Goal: Transaction & Acquisition: Purchase product/service

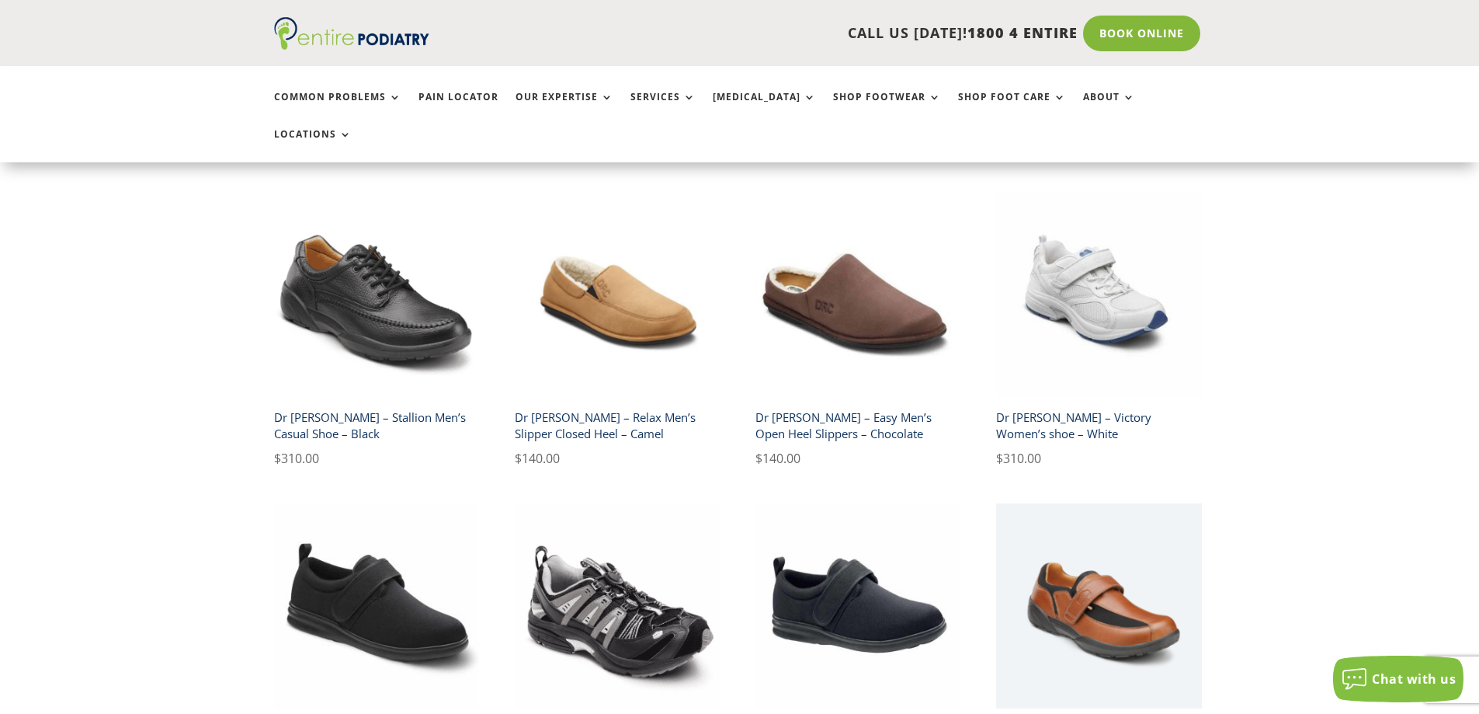
scroll to position [2422, 0]
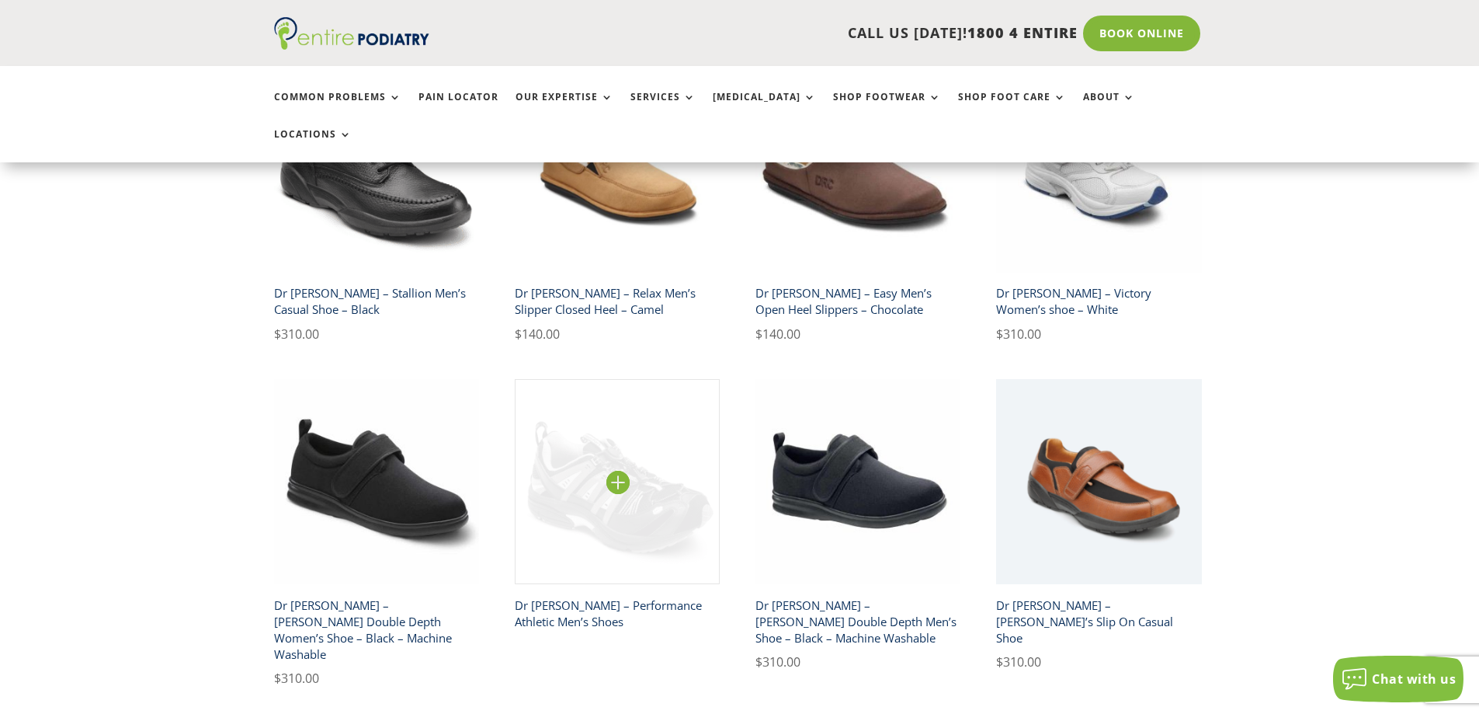
click at [602, 398] on img at bounding box center [618, 482] width 206 height 206
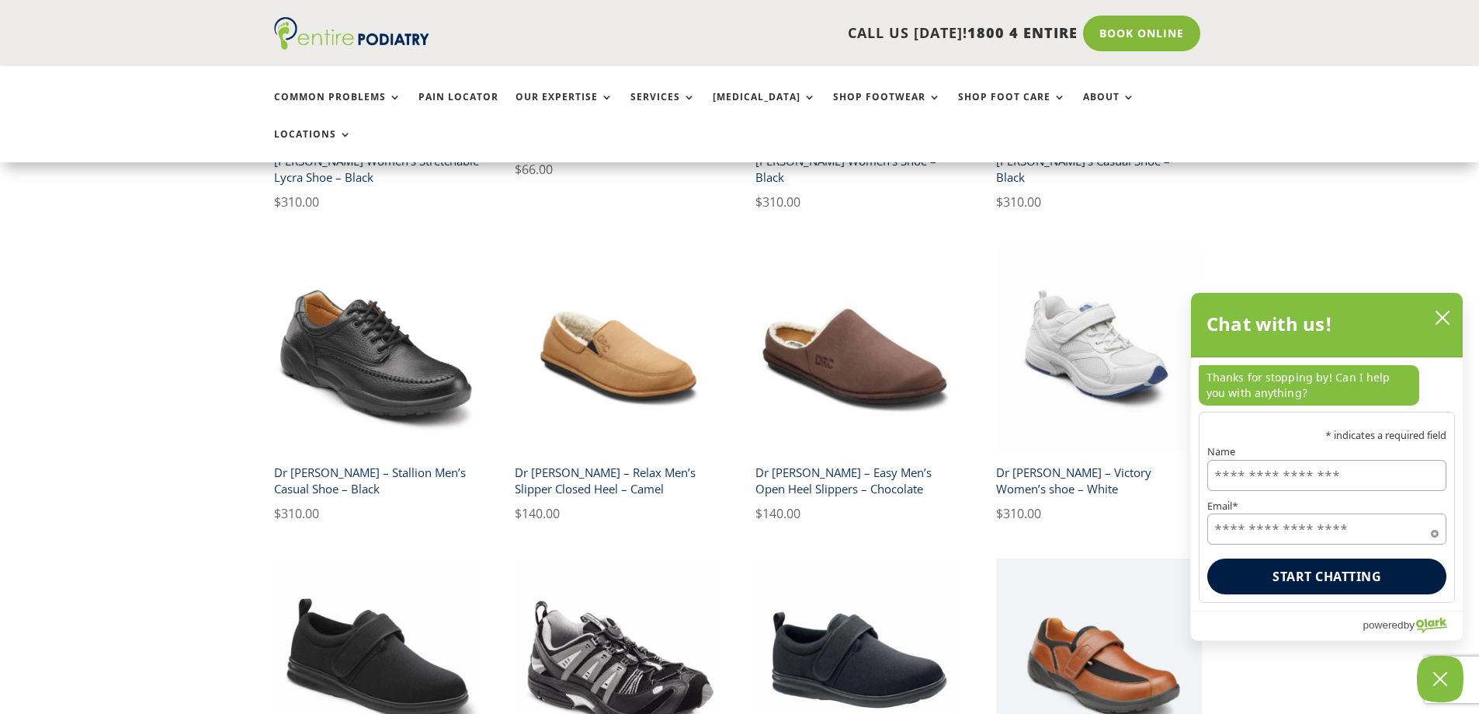
scroll to position [2236, 0]
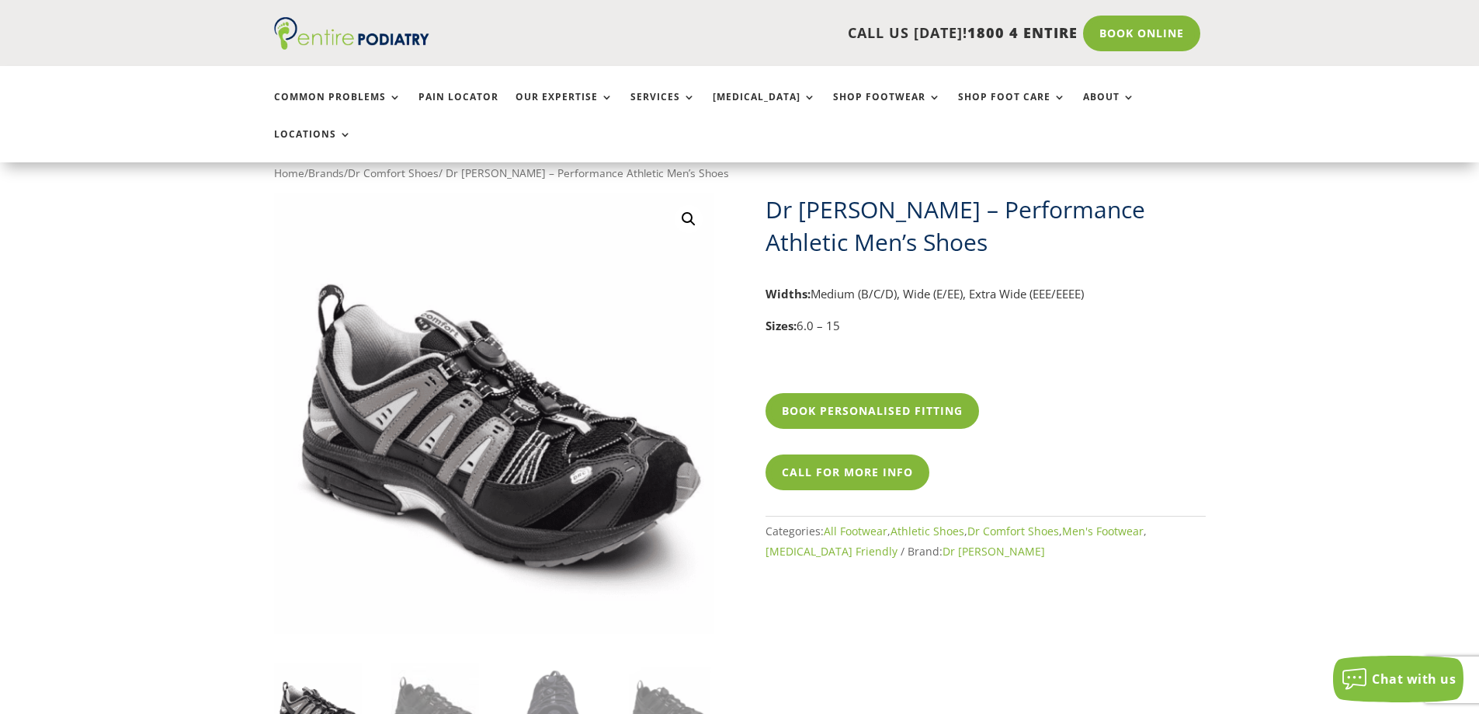
scroll to position [186, 0]
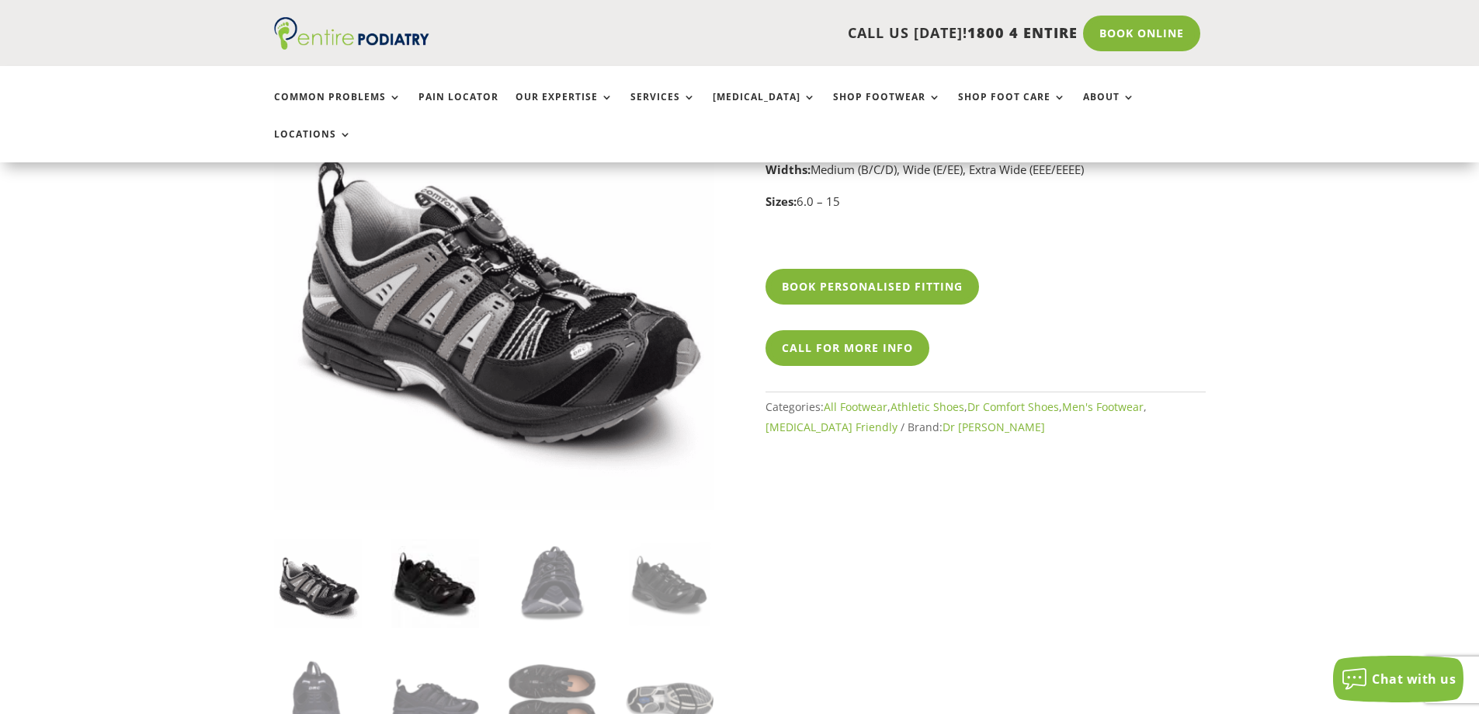
click at [425, 549] on img at bounding box center [435, 583] width 88 height 88
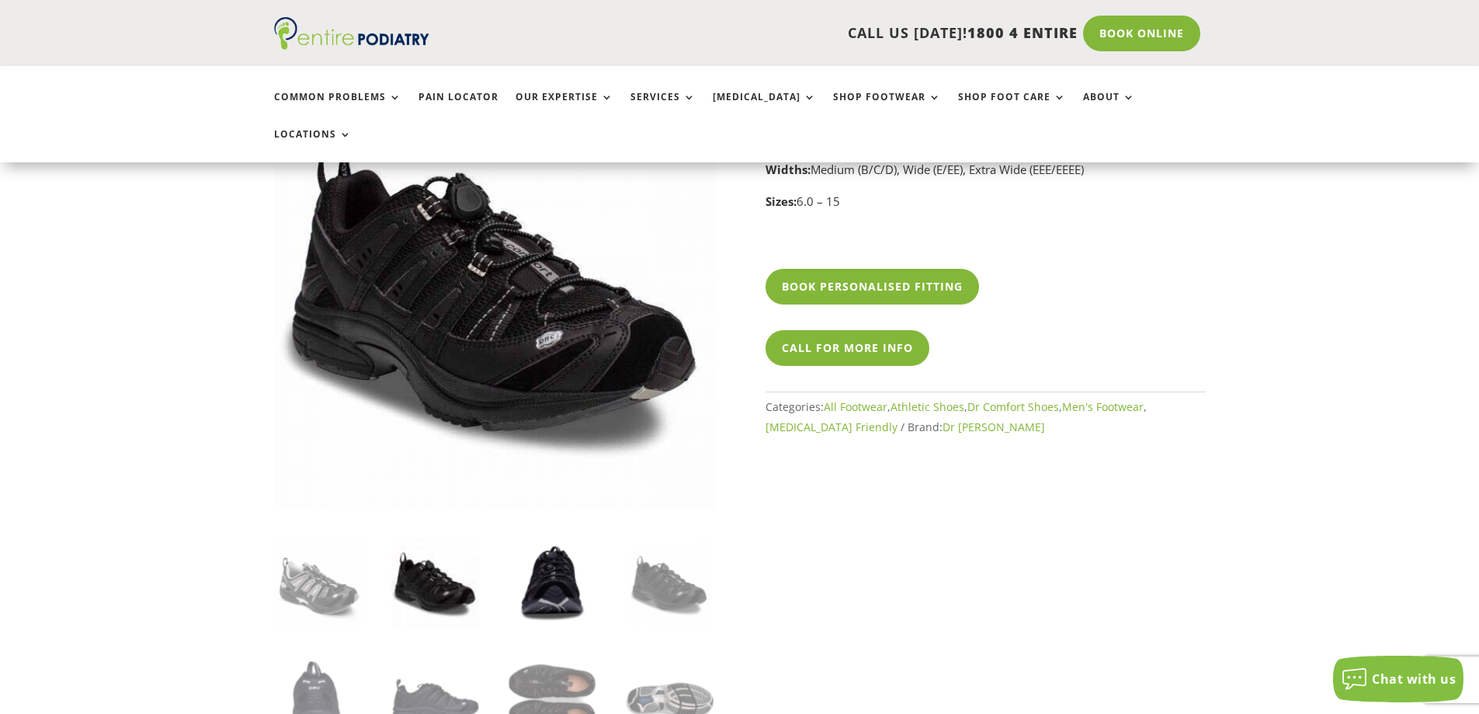
click at [556, 551] on img at bounding box center [553, 583] width 88 height 88
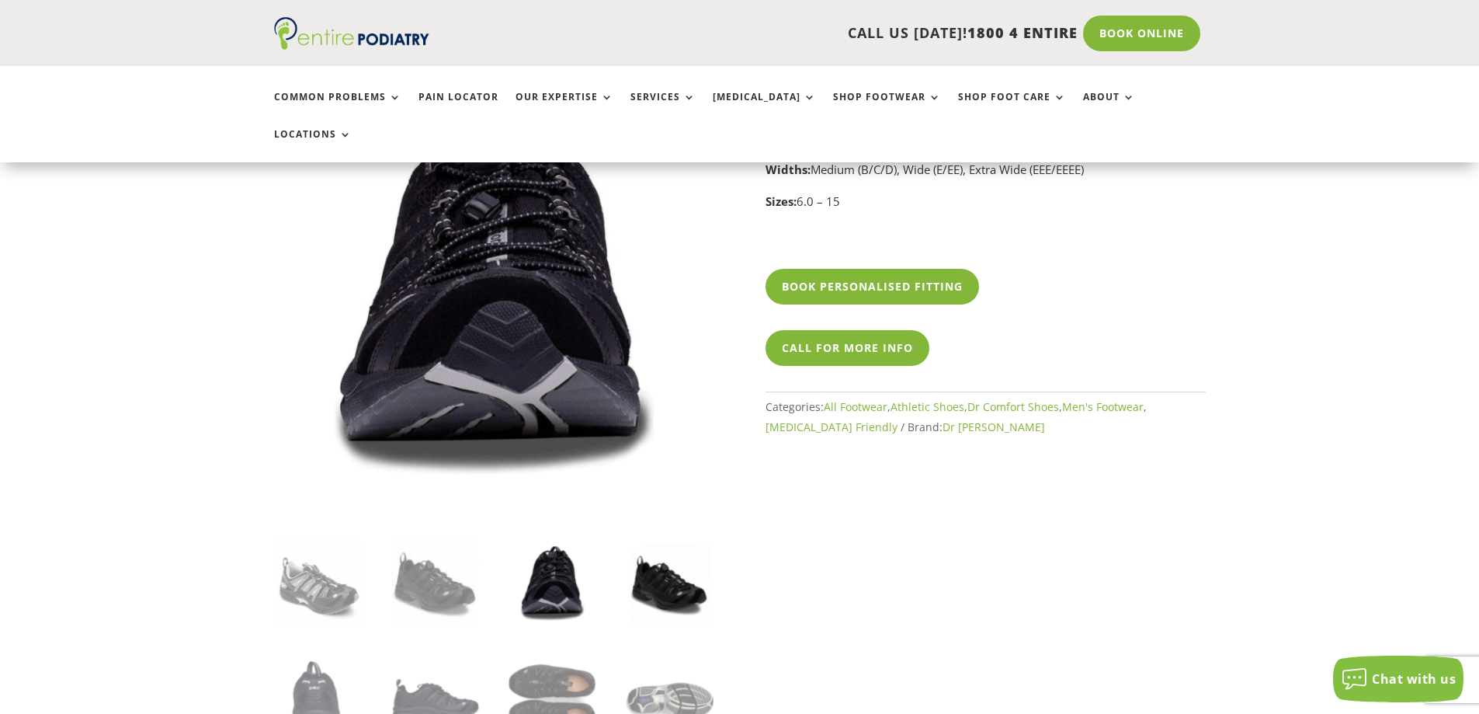
click at [658, 550] on img at bounding box center [670, 583] width 88 height 88
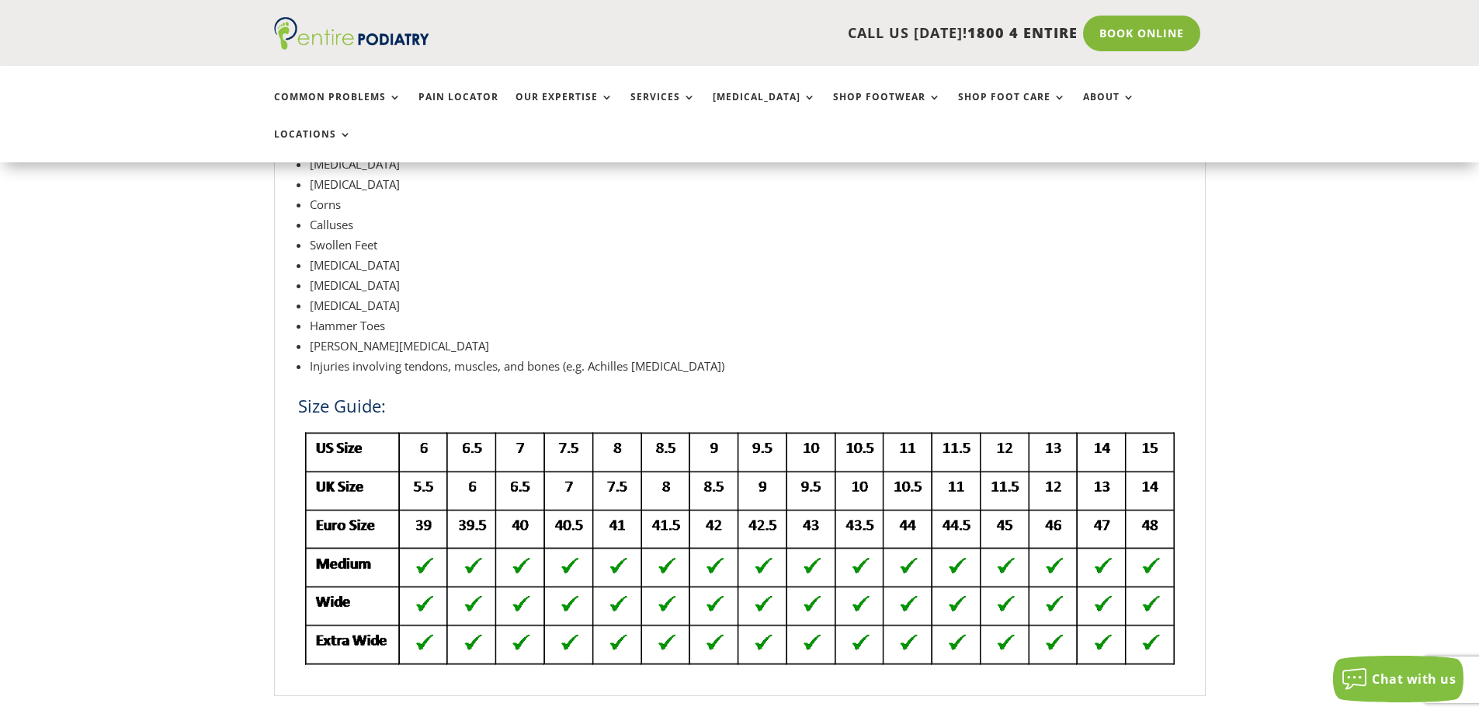
scroll to position [1380, 0]
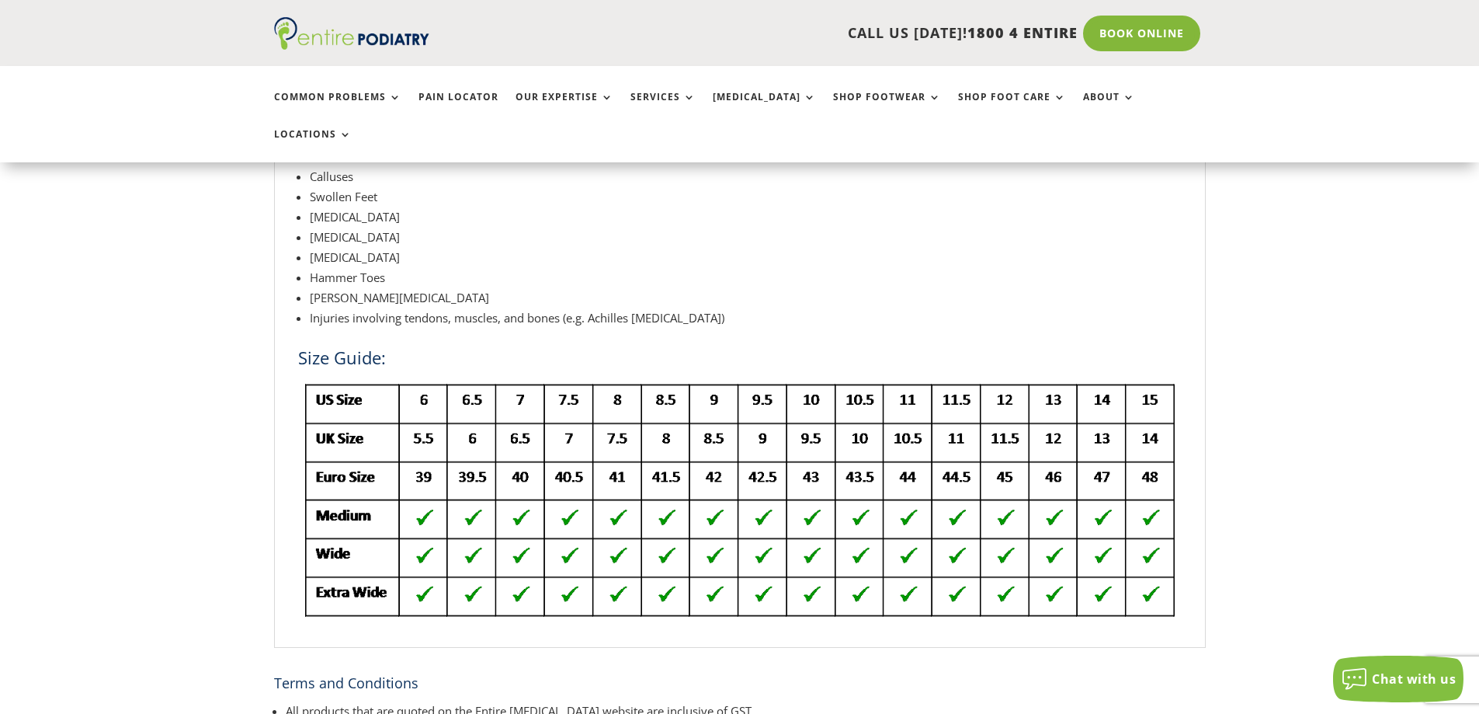
click at [714, 383] on img at bounding box center [740, 499] width 884 height 245
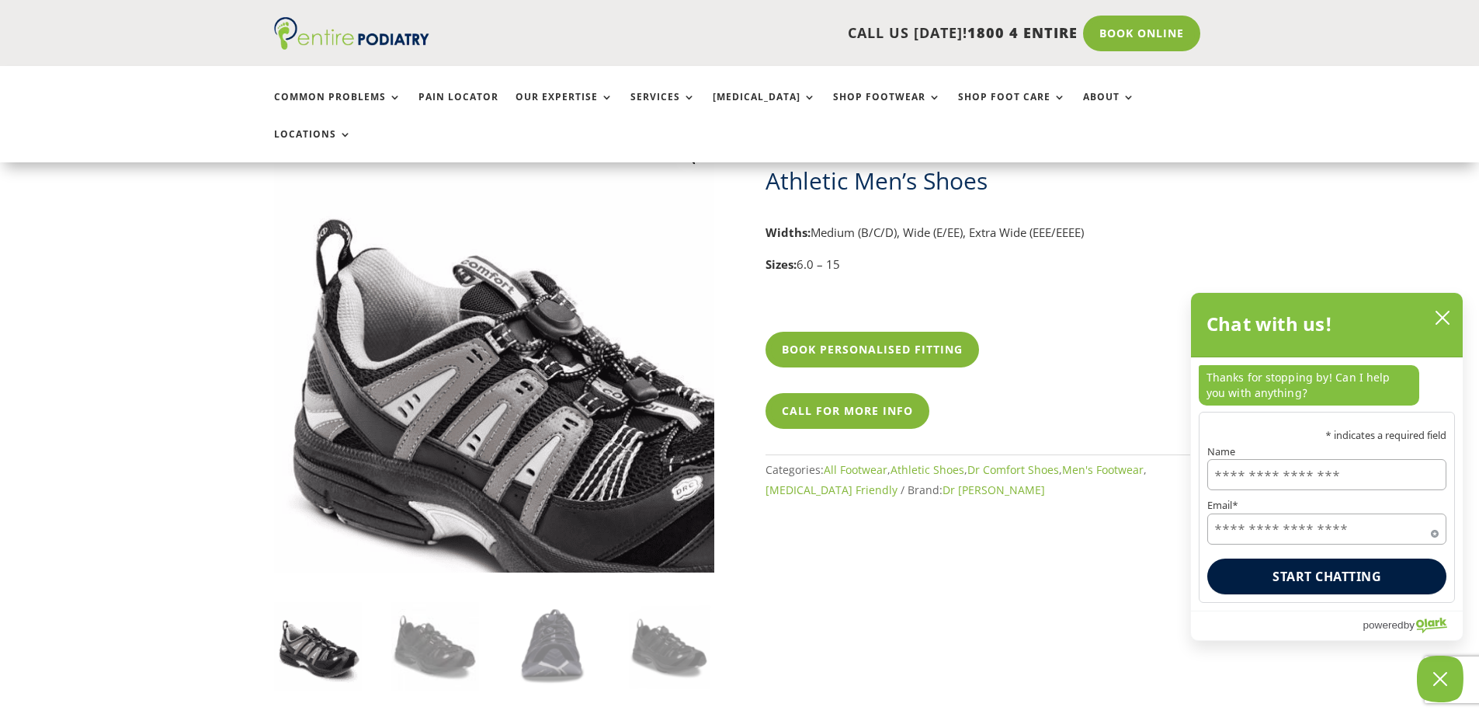
scroll to position [124, 0]
